Goal: Task Accomplishment & Management: Use online tool/utility

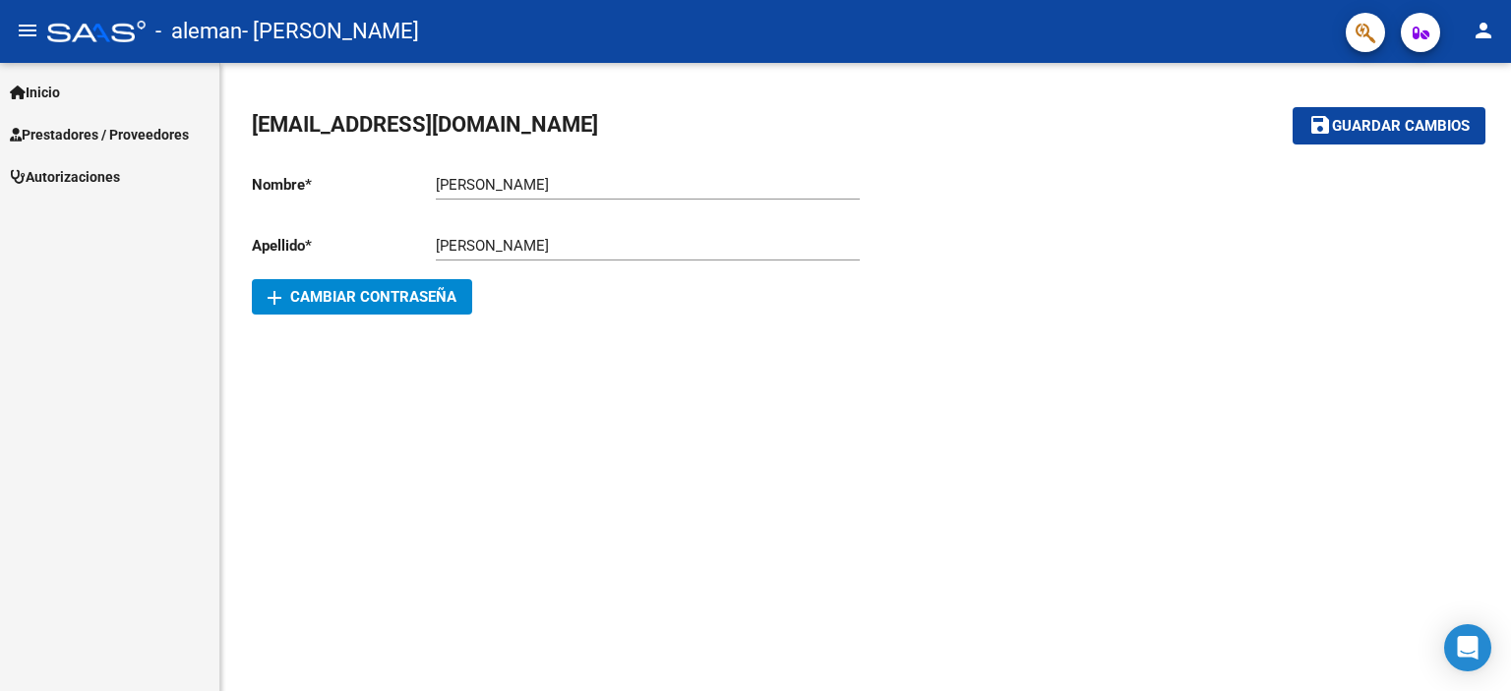
click at [114, 130] on span "Prestadores / Proveedores" at bounding box center [99, 135] width 179 height 22
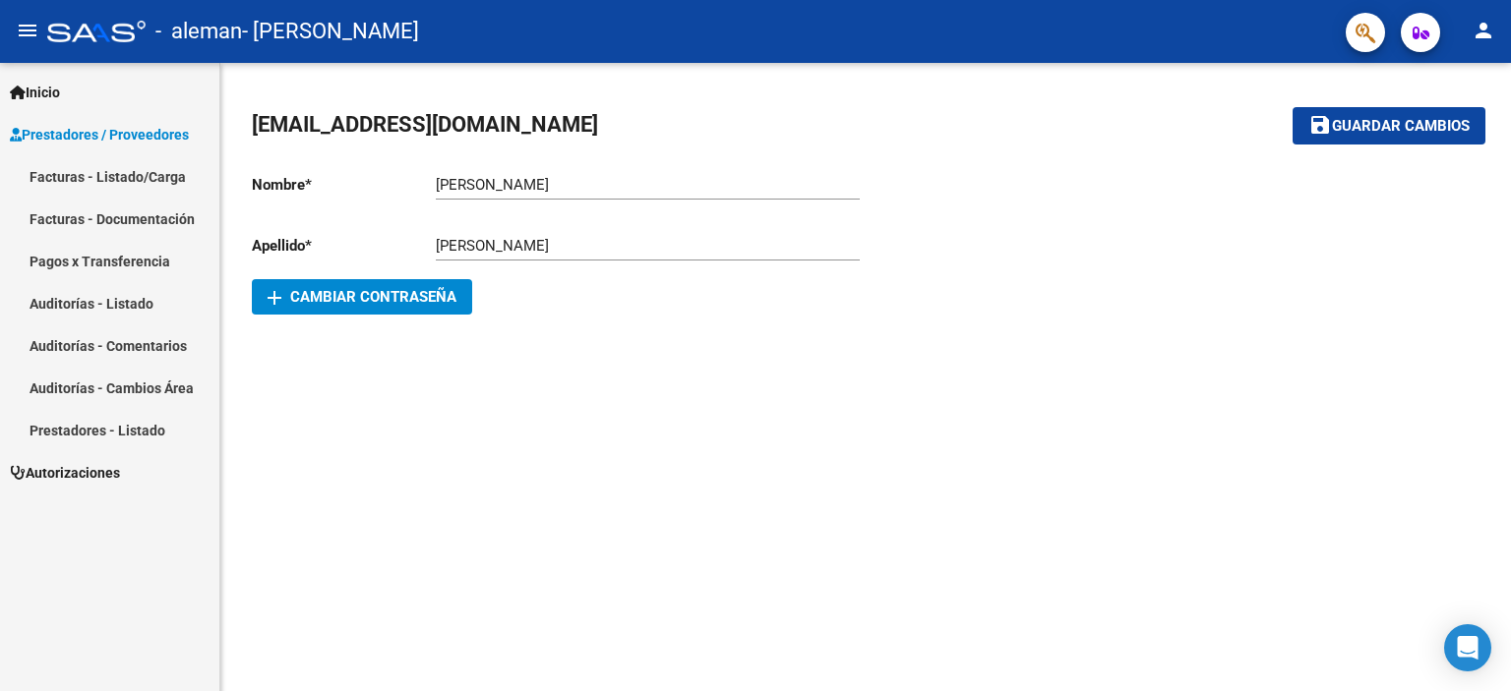
click at [152, 174] on link "Facturas - Listado/Carga" at bounding box center [109, 176] width 219 height 42
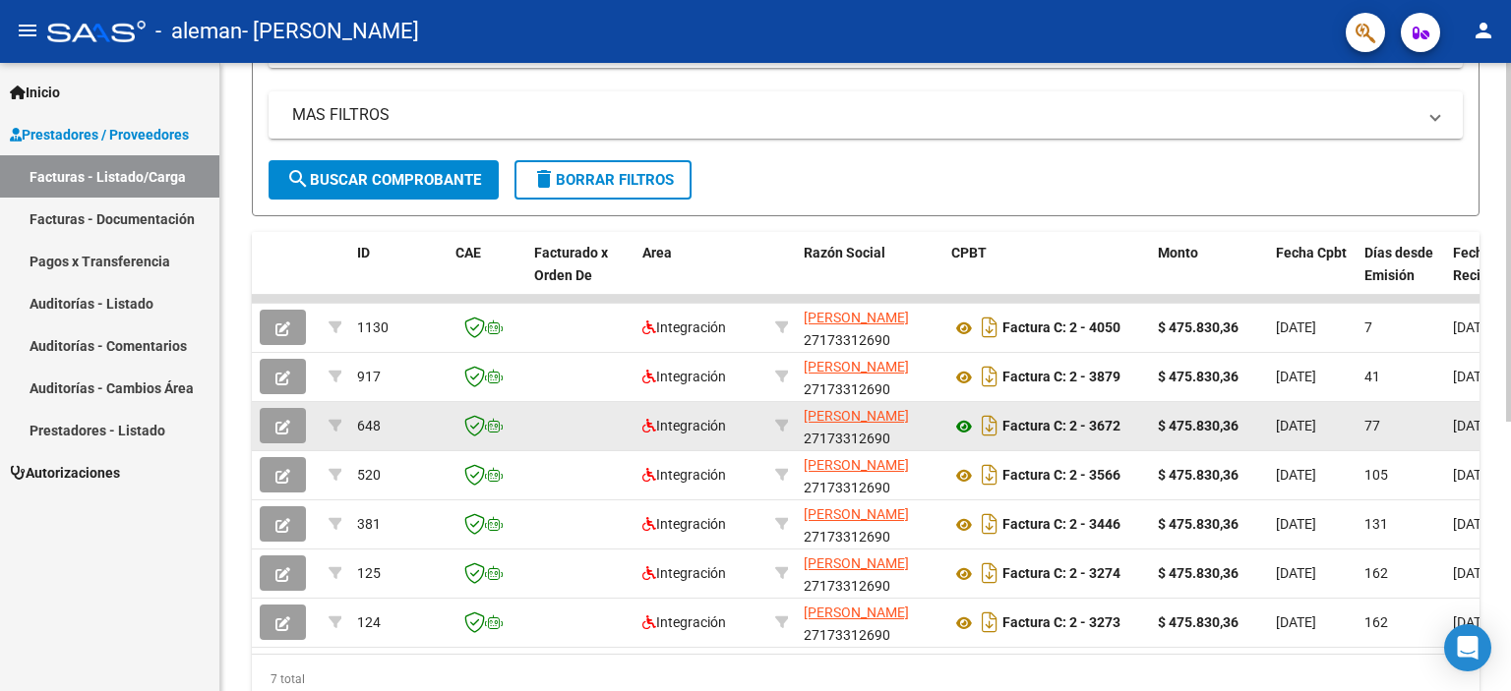
scroll to position [393, 0]
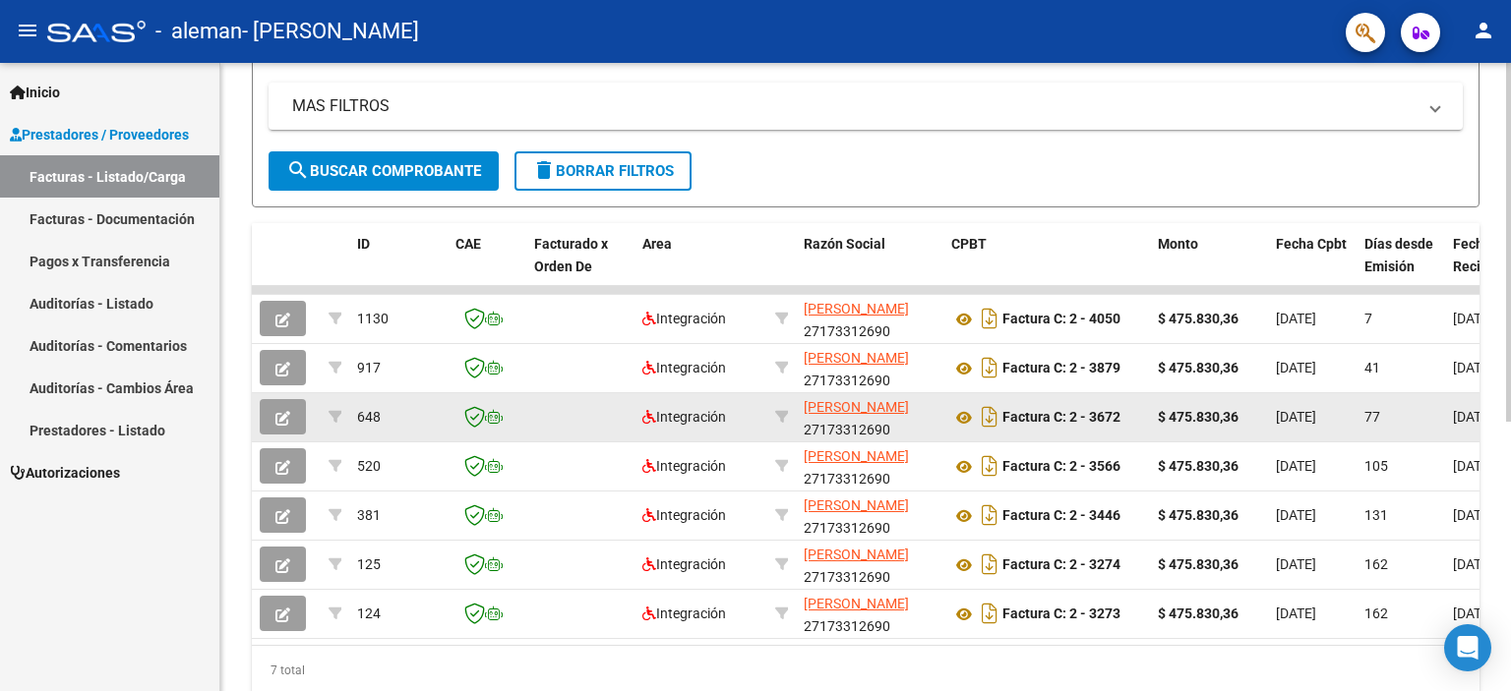
click at [280, 413] on icon "button" at bounding box center [282, 418] width 15 height 15
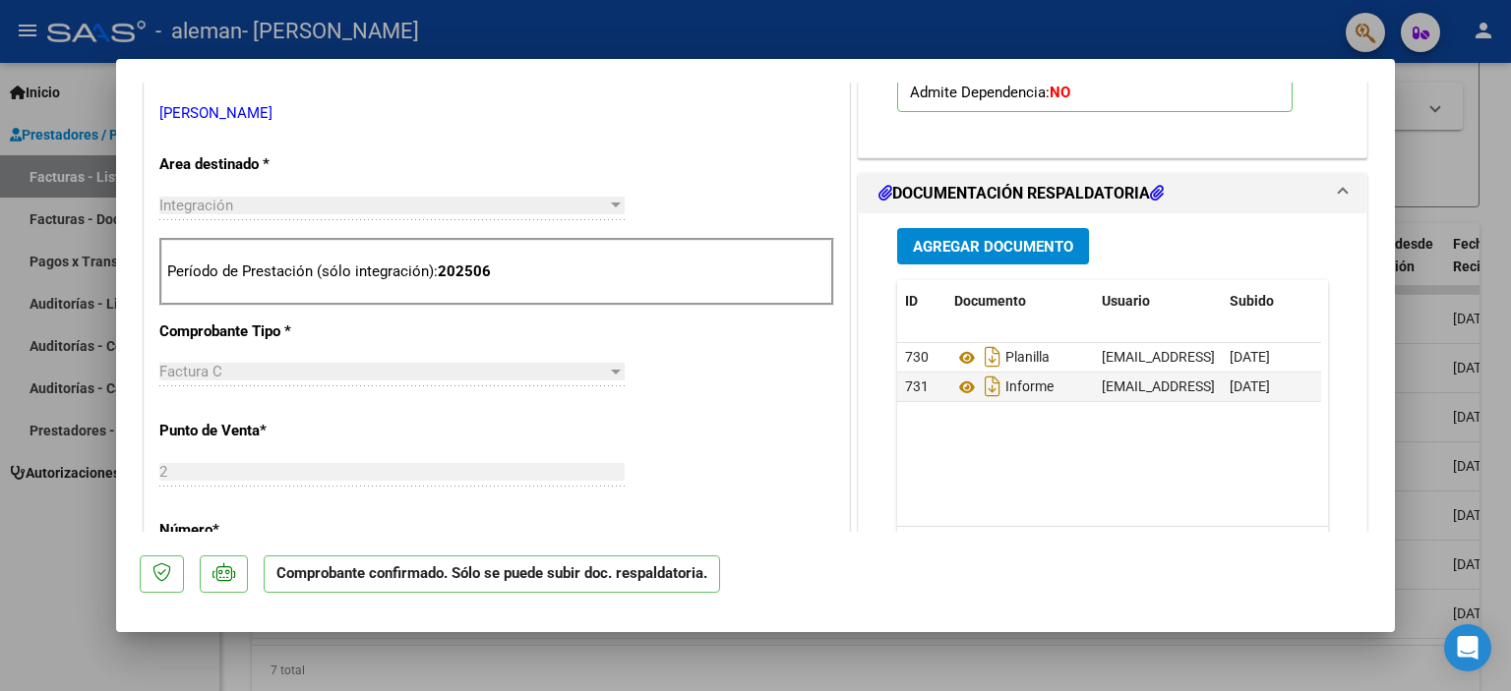
scroll to position [590, 0]
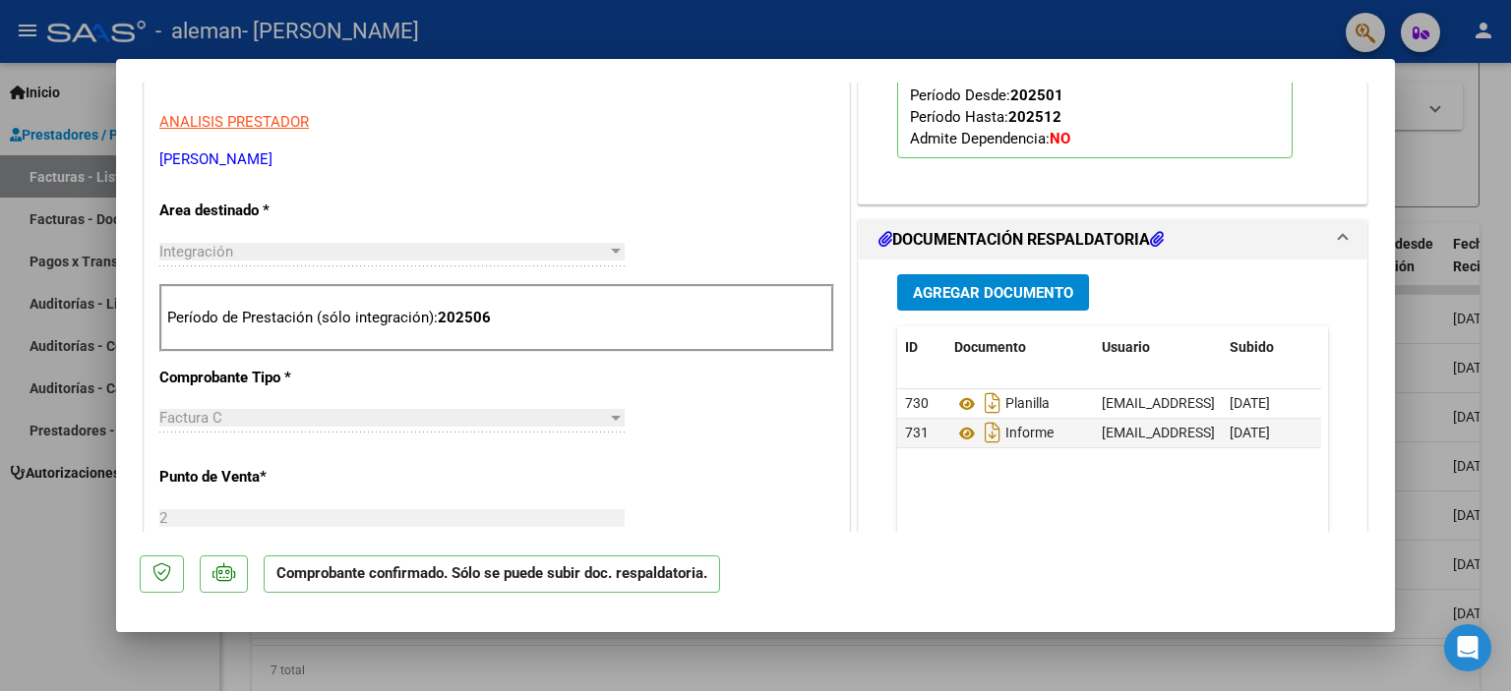
click at [1043, 290] on span "Agregar Documento" at bounding box center [993, 293] width 160 height 18
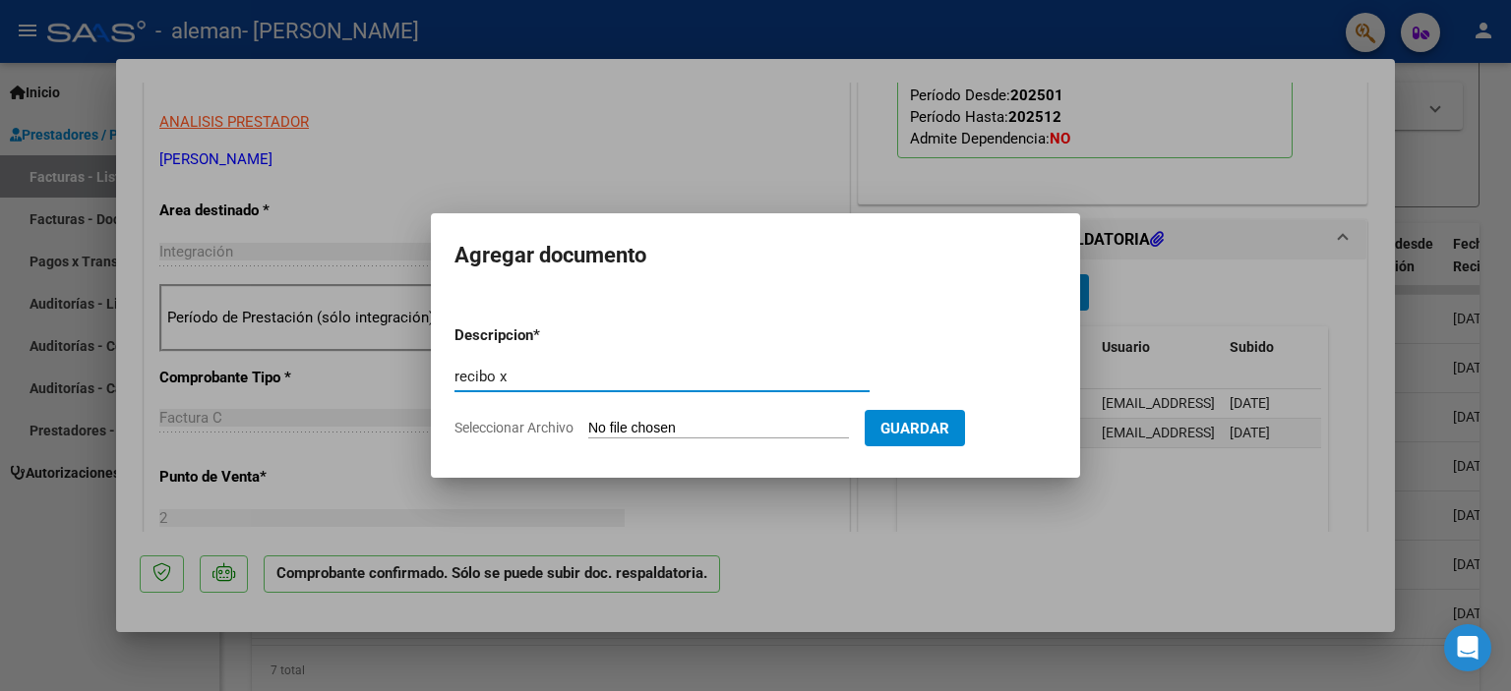
type input "recibo x"
click at [786, 430] on input "Seleccionar Archivo" at bounding box center [718, 429] width 261 height 19
type input "C:\fakepath\recibo op563032.pdf"
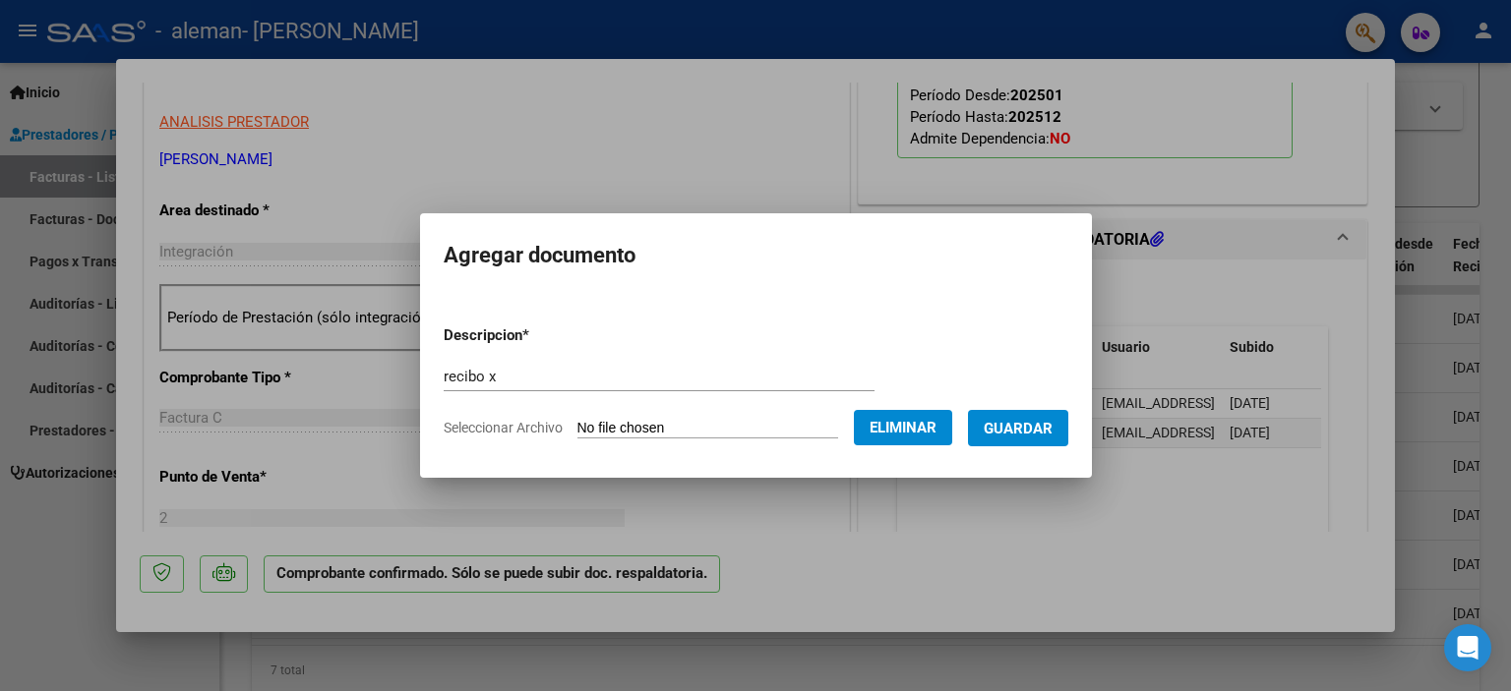
click at [1032, 430] on span "Guardar" at bounding box center [1018, 429] width 69 height 18
